Goal: Navigation & Orientation: Understand site structure

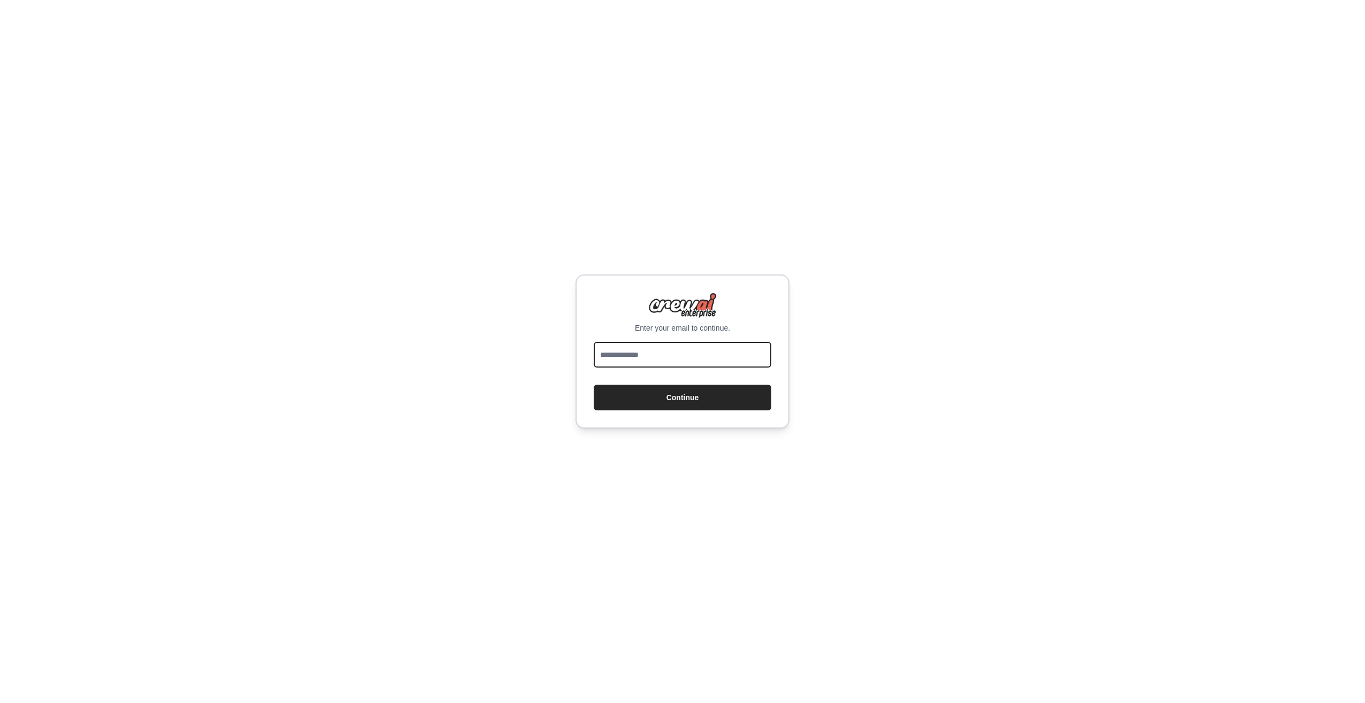
drag, startPoint x: 696, startPoint y: 359, endPoint x: 698, endPoint y: 349, distance: 10.3
click at [696, 359] on input "email" at bounding box center [683, 355] width 178 height 26
click at [690, 303] on img at bounding box center [682, 306] width 68 height 26
click at [686, 309] on img at bounding box center [682, 306] width 68 height 26
click at [685, 298] on img at bounding box center [682, 306] width 68 height 26
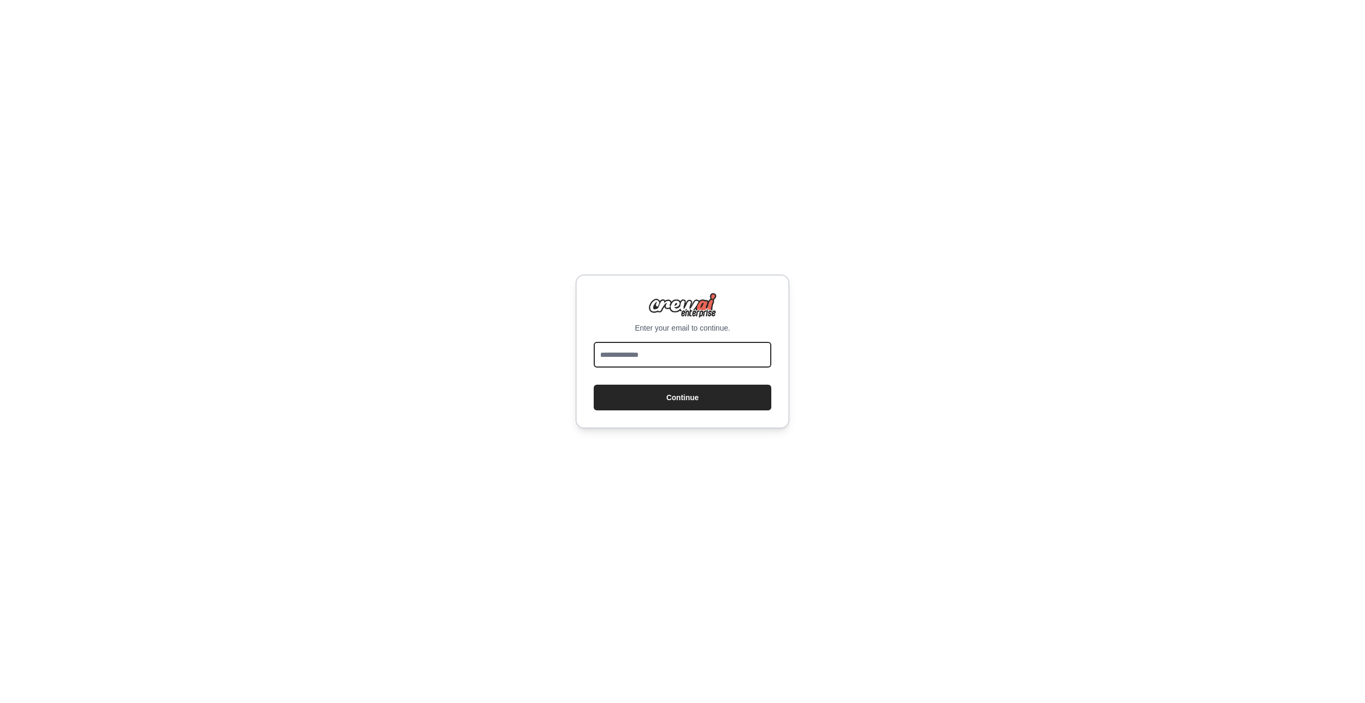
click at [704, 352] on input "email" at bounding box center [683, 355] width 178 height 26
type input "**********"
click at [682, 401] on button "Continue" at bounding box center [683, 398] width 178 height 26
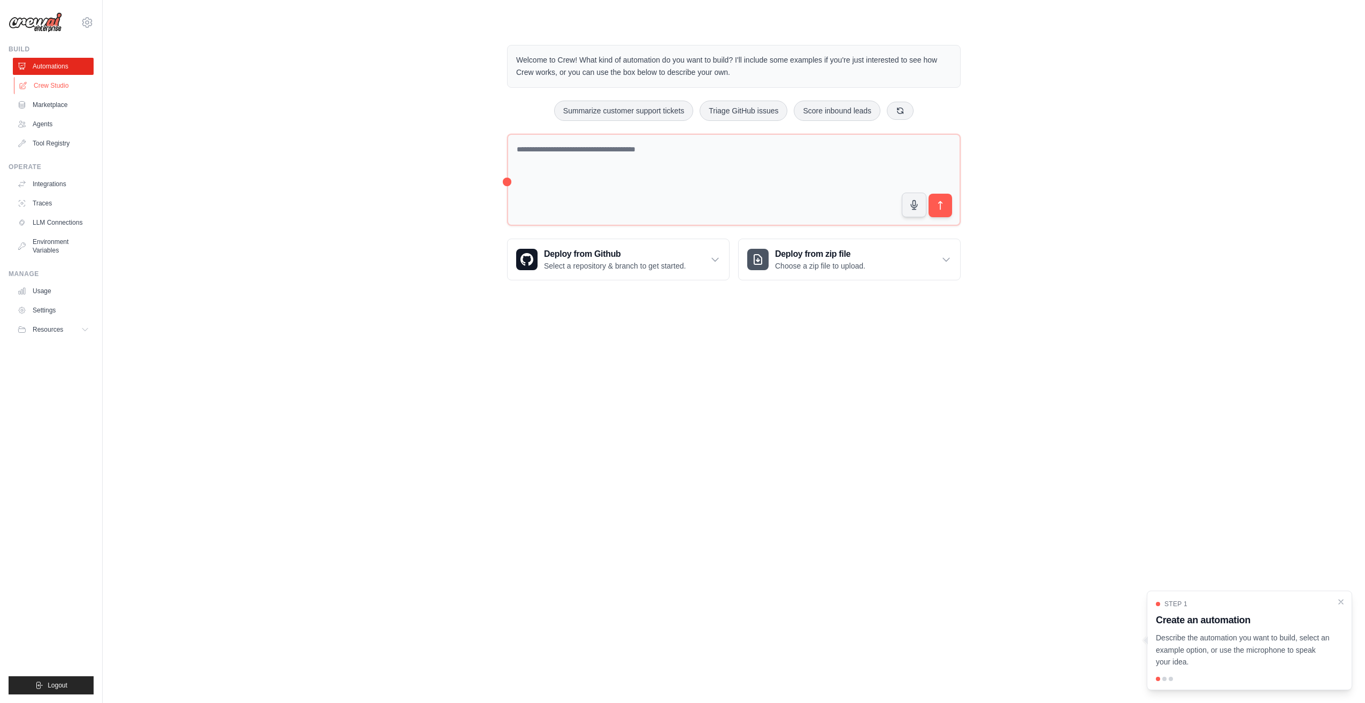
click at [45, 87] on link "Crew Studio" at bounding box center [54, 85] width 81 height 17
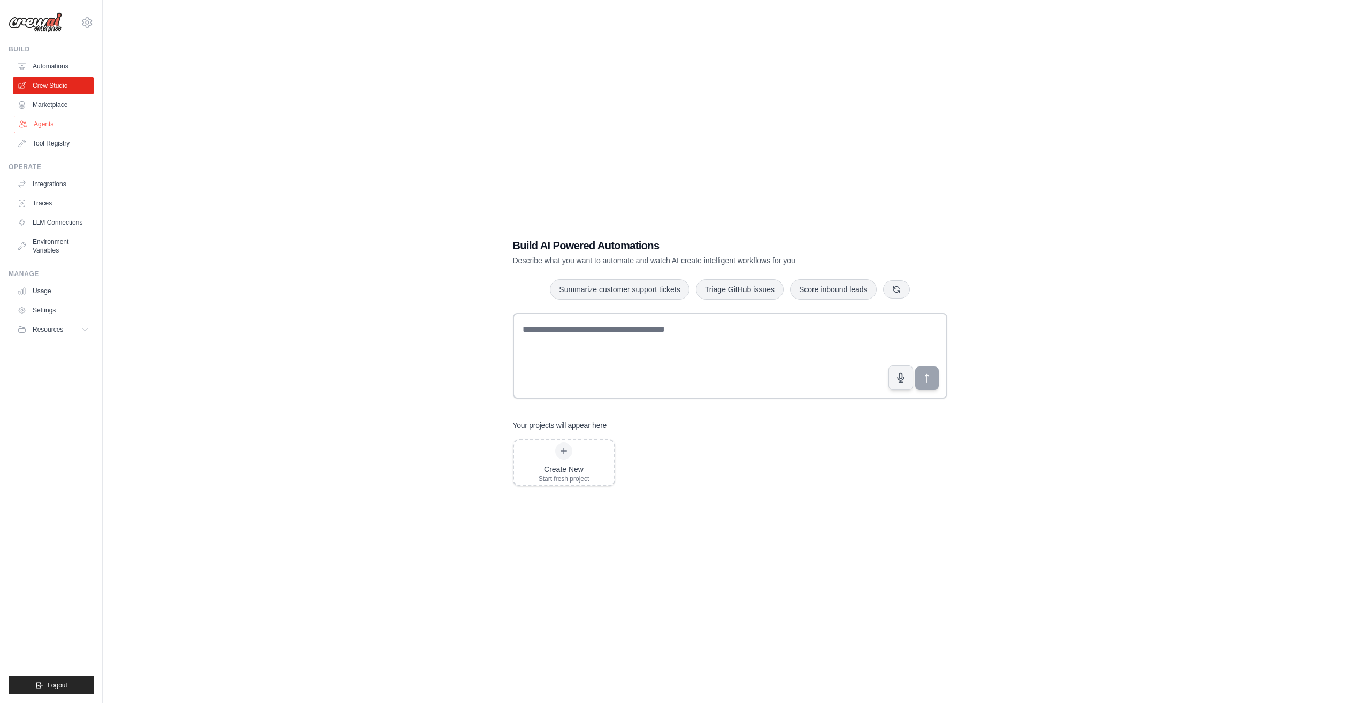
click at [57, 125] on link "Agents" at bounding box center [54, 124] width 81 height 17
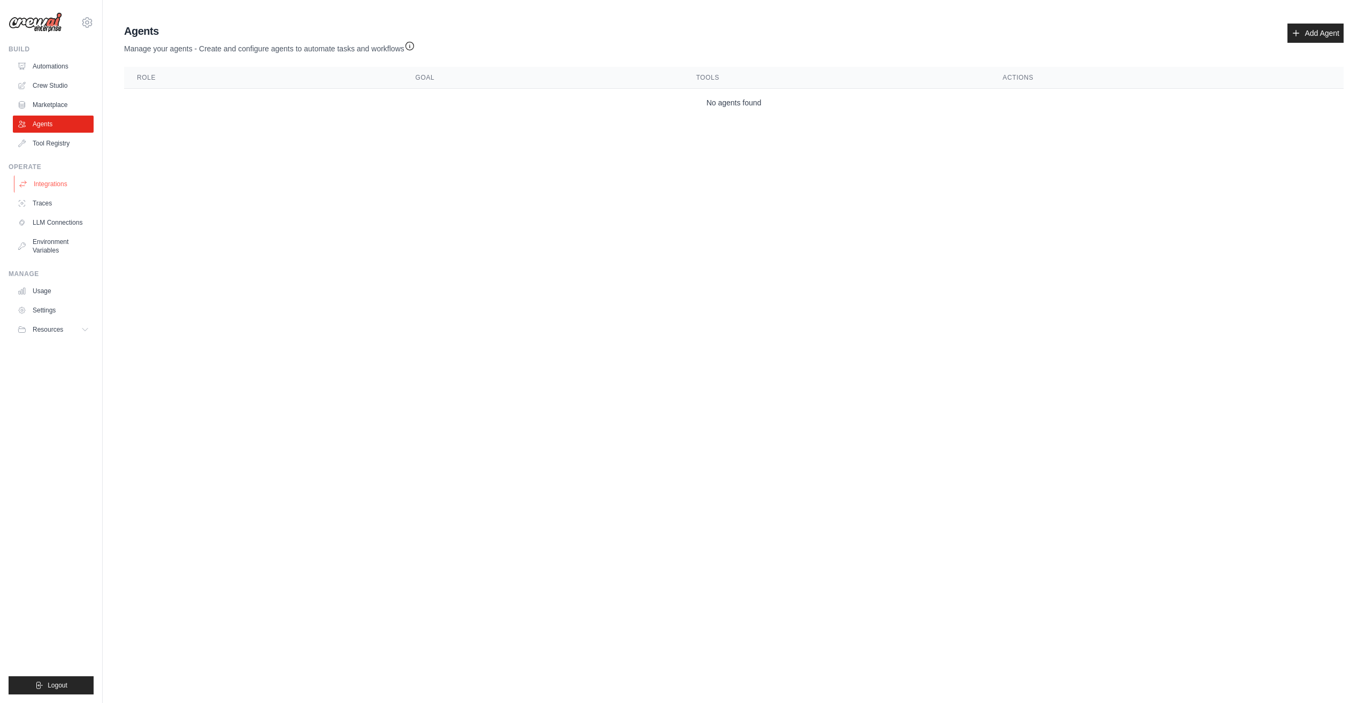
click at [59, 179] on link "Integrations" at bounding box center [54, 183] width 81 height 17
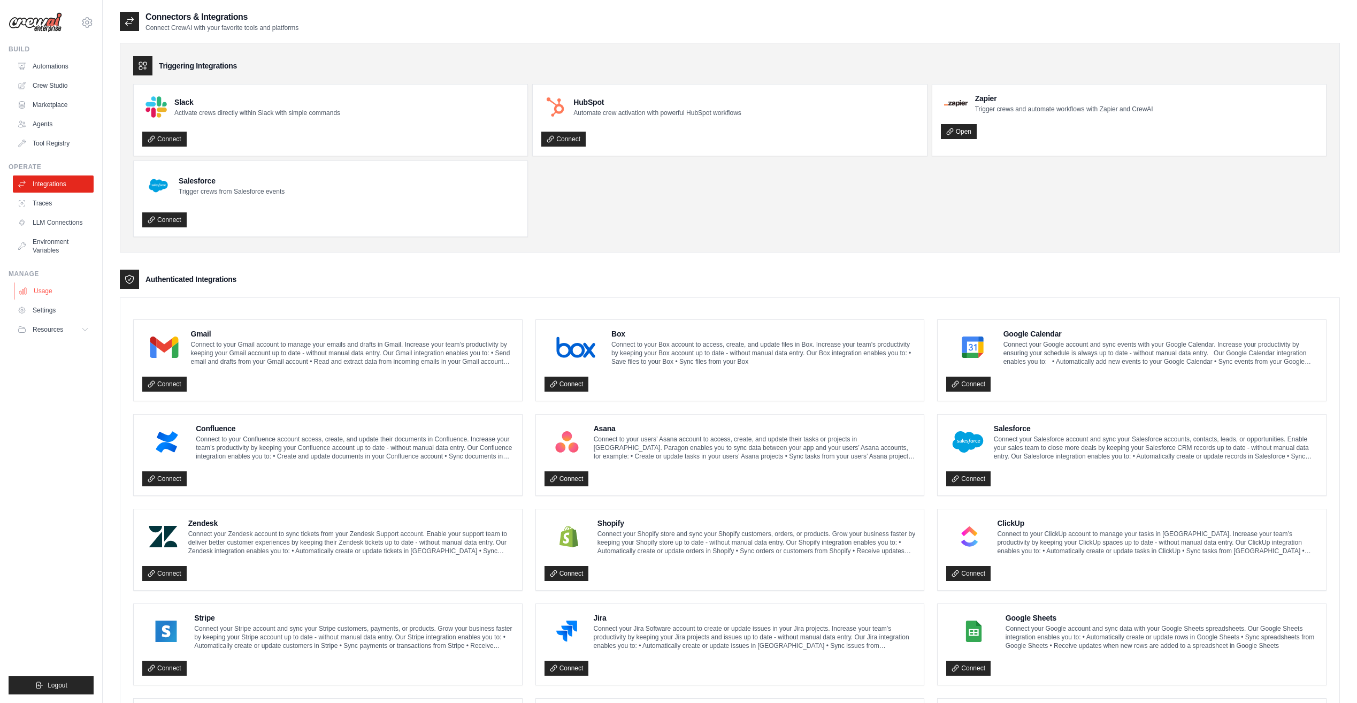
click at [66, 290] on link "Usage" at bounding box center [54, 290] width 81 height 17
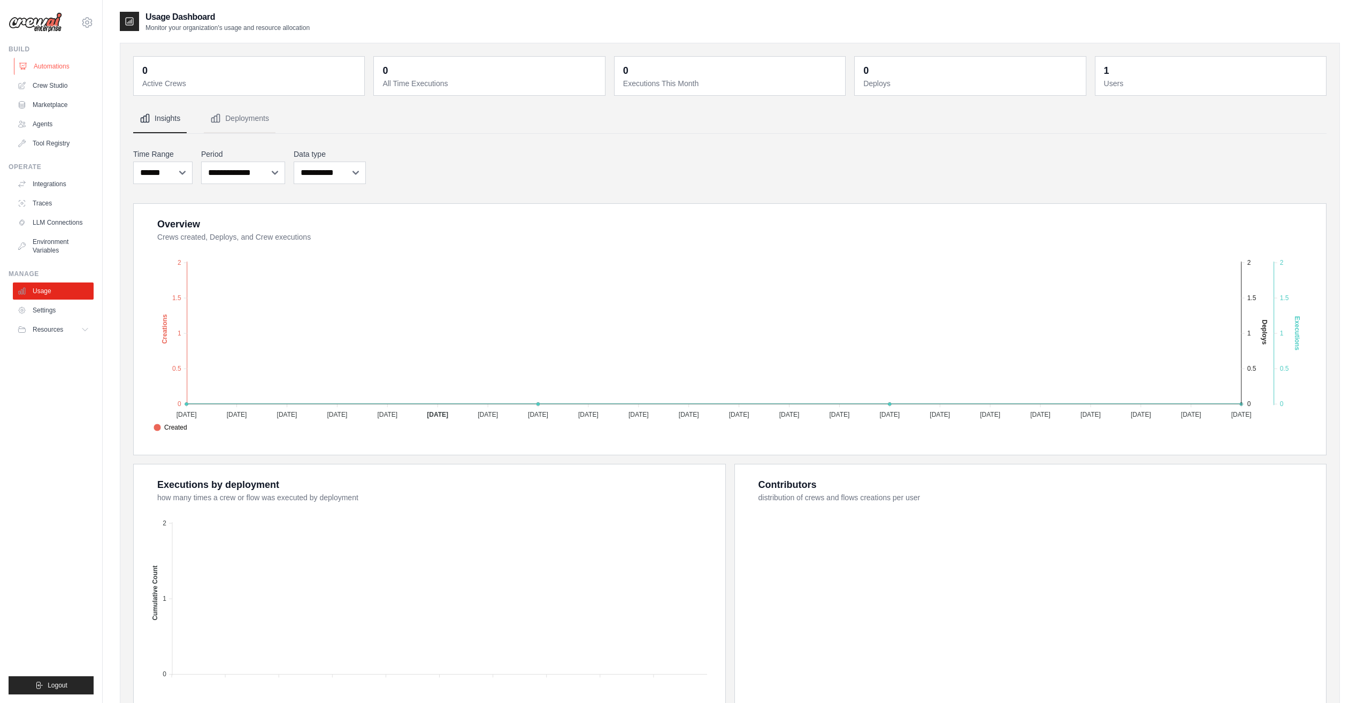
click at [63, 63] on link "Automations" at bounding box center [54, 66] width 81 height 17
